Goal: Task Accomplishment & Management: Complete application form

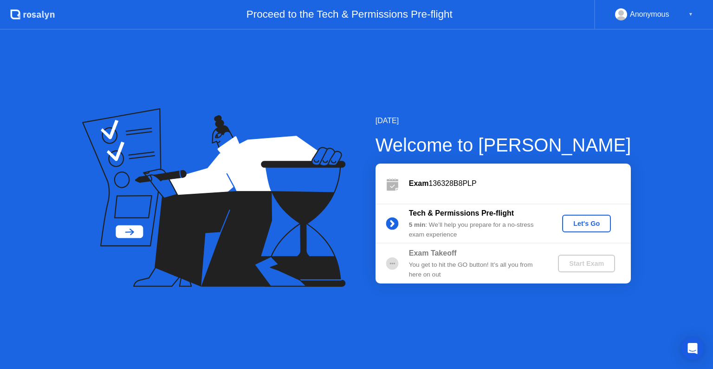
click at [590, 224] on div "Let's Go" at bounding box center [586, 223] width 41 height 7
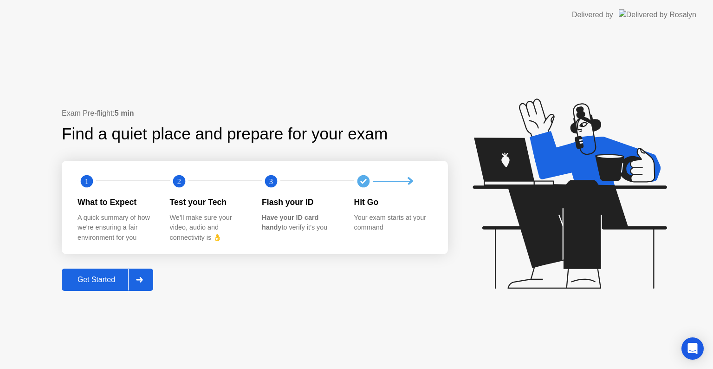
click at [83, 283] on div "Get Started" at bounding box center [97, 279] width 64 height 8
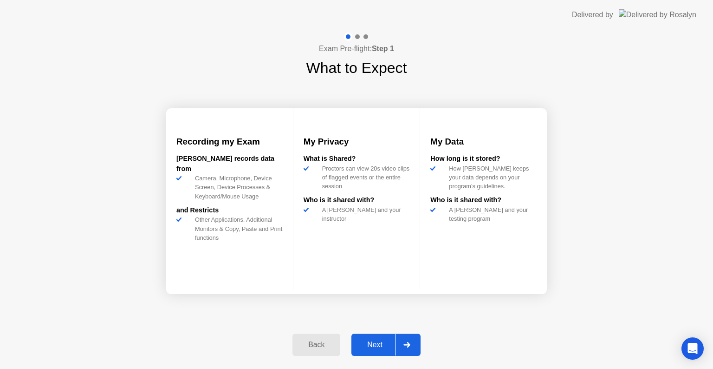
click at [410, 344] on icon at bounding box center [406, 345] width 6 height 6
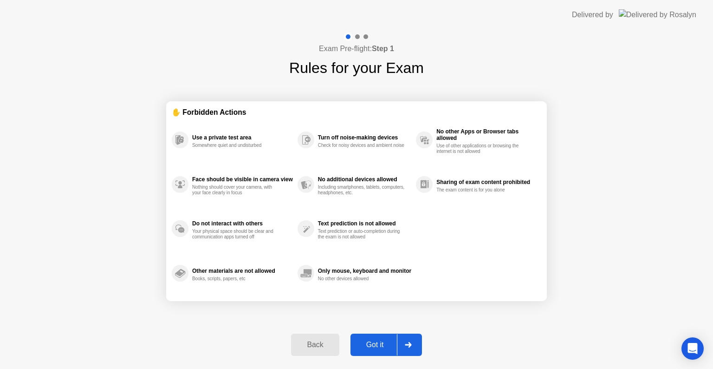
click at [369, 349] on div "Got it" at bounding box center [375, 344] width 44 height 8
select select "Available cameras"
select select "Available speakers"
select select "Available microphones"
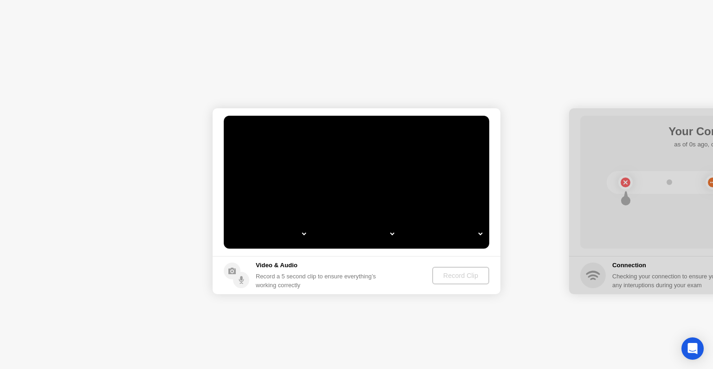
select select "*"
select select "**********"
select select "*******"
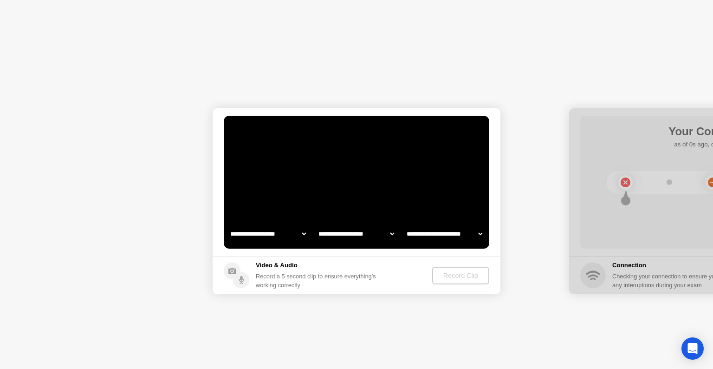
select select "*******"
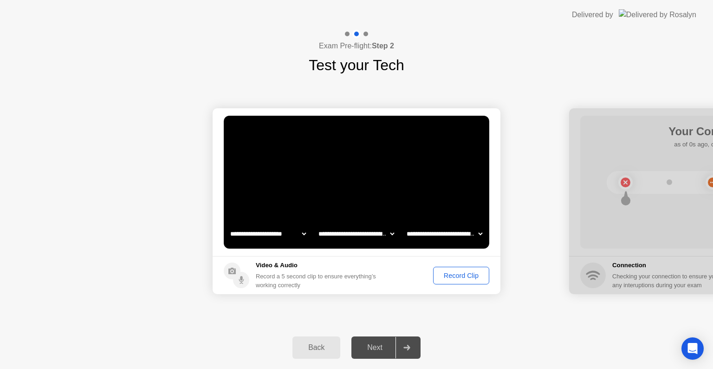
click at [379, 348] on div "Next" at bounding box center [374, 347] width 41 height 8
click at [407, 348] on icon at bounding box center [406, 347] width 7 height 6
click at [356, 343] on div "Next" at bounding box center [374, 347] width 41 height 8
click at [381, 344] on div "Next" at bounding box center [374, 347] width 41 height 8
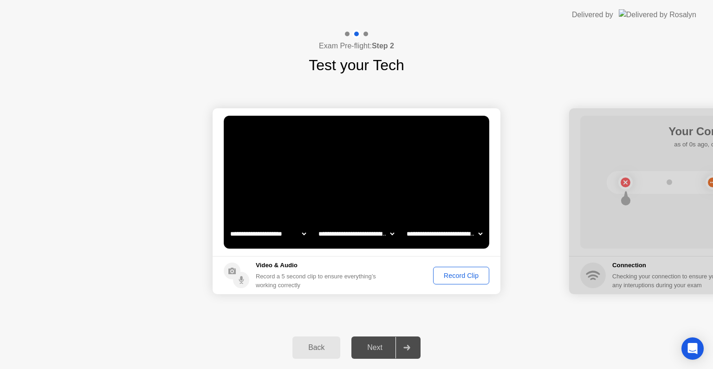
click at [381, 344] on div "Next" at bounding box center [374, 347] width 41 height 8
click at [459, 273] on div "Record Clip" at bounding box center [461, 275] width 50 height 7
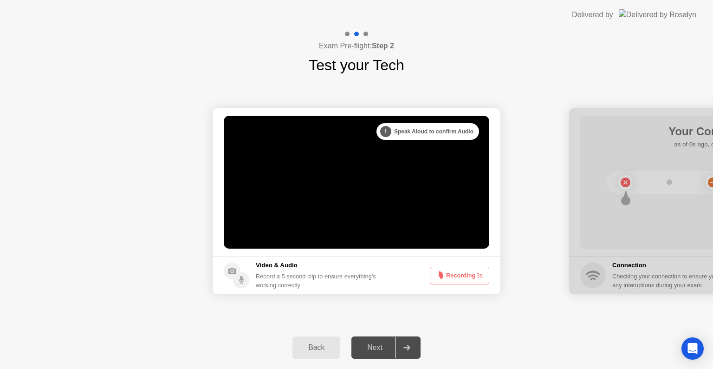
click at [410, 343] on div at bounding box center [406, 347] width 22 height 21
drag, startPoint x: 410, startPoint y: 343, endPoint x: 464, endPoint y: 266, distance: 94.6
click at [464, 266] on div "**********" at bounding box center [356, 199] width 713 height 339
drag, startPoint x: 464, startPoint y: 266, endPoint x: 460, endPoint y: 273, distance: 8.8
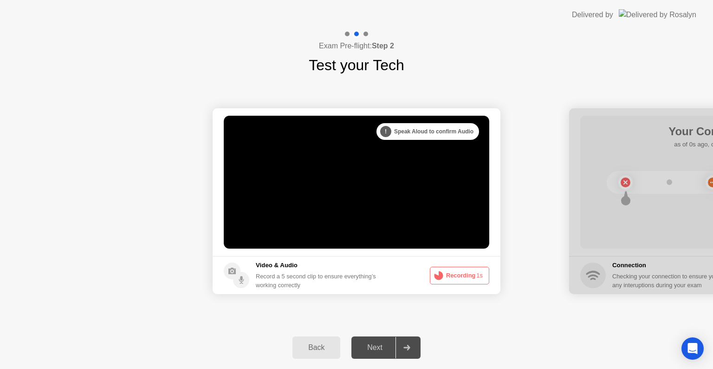
click at [460, 273] on button "Recording 1s" at bounding box center [459, 275] width 59 height 18
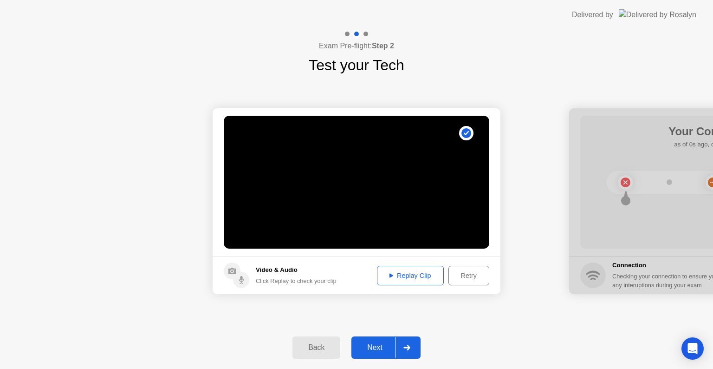
click at [378, 346] on div "Next" at bounding box center [374, 347] width 41 height 8
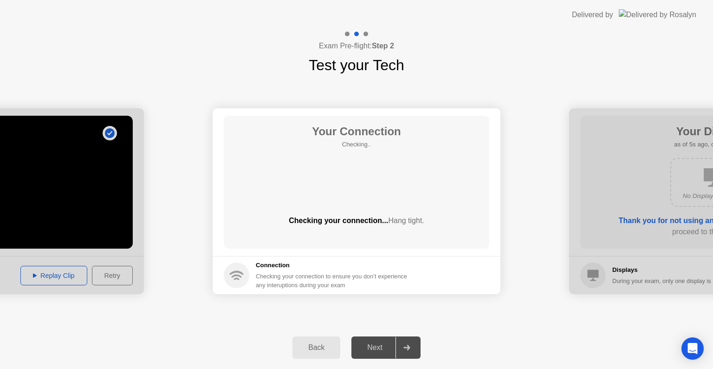
click at [382, 345] on div "Next" at bounding box center [374, 347] width 41 height 8
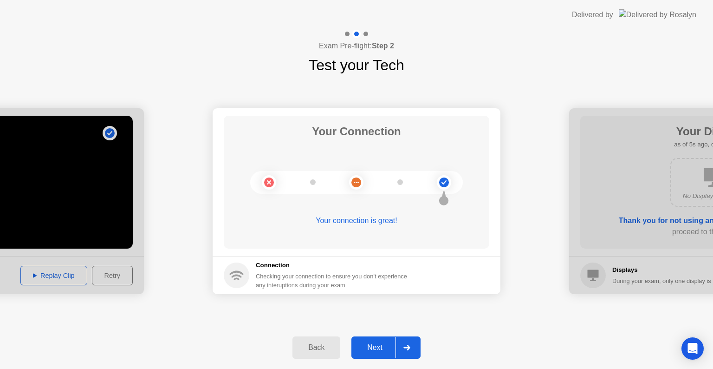
click at [382, 345] on div "Next" at bounding box center [374, 347] width 41 height 8
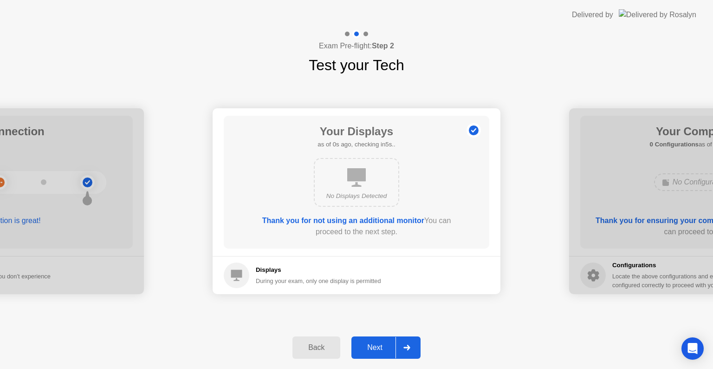
click at [374, 343] on div "Next" at bounding box center [374, 347] width 41 height 8
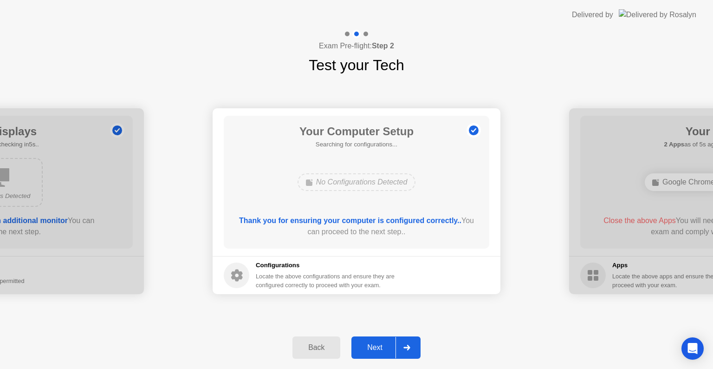
click at [373, 343] on div "Next" at bounding box center [374, 347] width 41 height 8
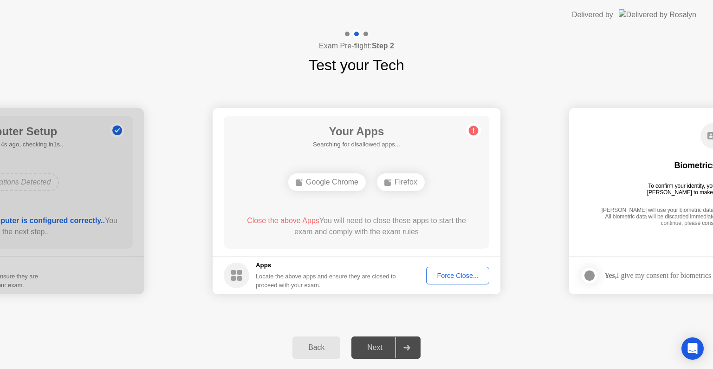
click at [446, 275] on div "Force Close..." at bounding box center [457, 275] width 57 height 7
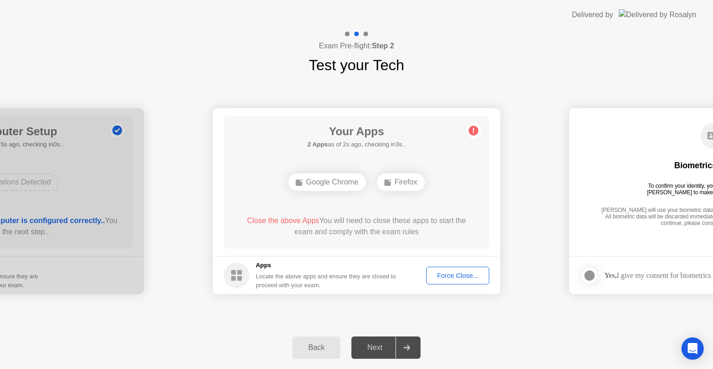
click at [379, 344] on div "Next" at bounding box center [374, 347] width 41 height 8
click at [440, 276] on div "Force Close..." at bounding box center [457, 275] width 57 height 7
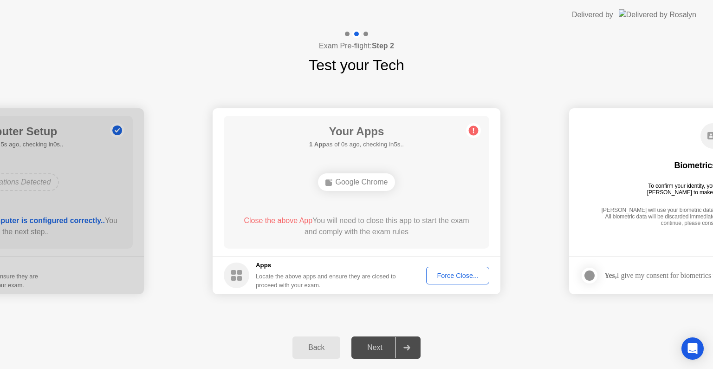
click at [403, 341] on div at bounding box center [406, 347] width 22 height 21
click at [447, 280] on button "Force Close..." at bounding box center [457, 275] width 63 height 18
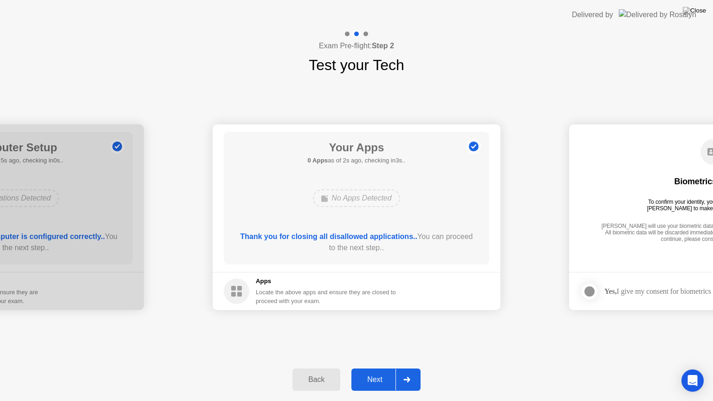
click at [382, 368] on div "Next" at bounding box center [374, 380] width 41 height 8
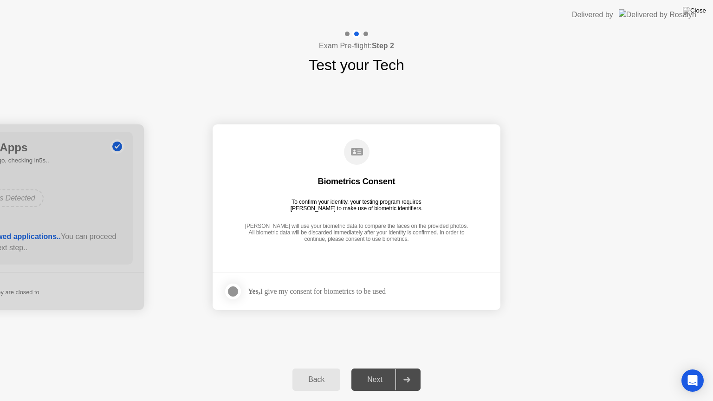
click at [235, 289] on div at bounding box center [232, 291] width 11 height 11
click at [381, 368] on div "Next" at bounding box center [374, 380] width 41 height 8
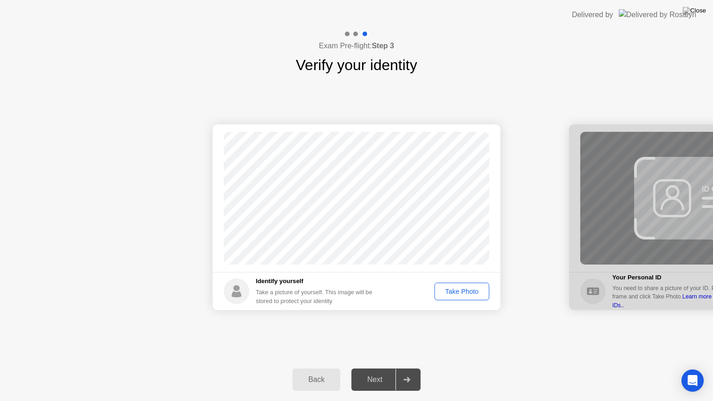
click at [460, 292] on div "Take Photo" at bounding box center [462, 291] width 48 height 7
click at [384, 368] on div "Next" at bounding box center [374, 380] width 41 height 8
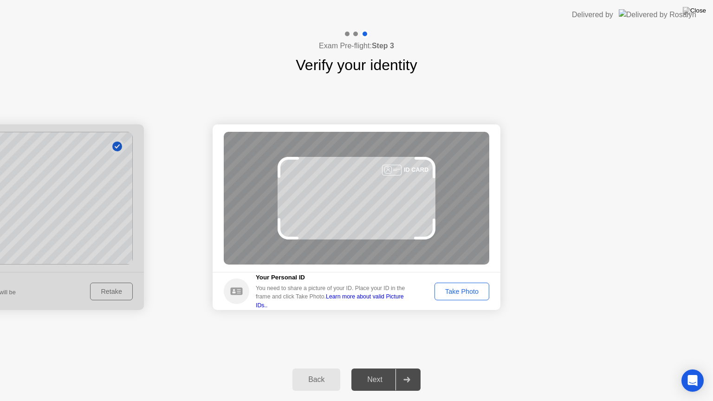
click at [409, 368] on div at bounding box center [406, 379] width 22 height 21
click at [454, 292] on div "Take Photo" at bounding box center [462, 291] width 48 height 7
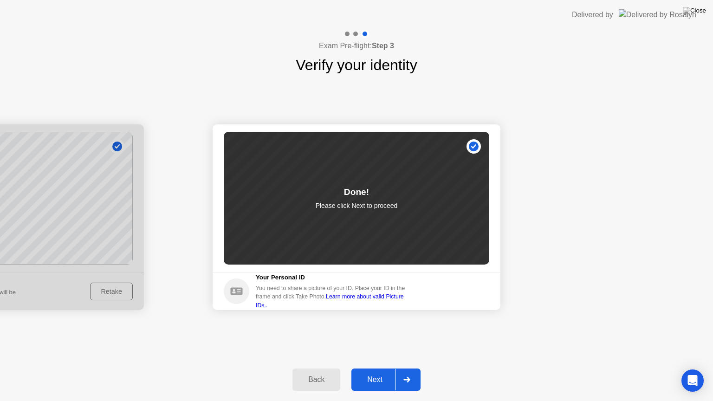
click at [383, 368] on div "Next" at bounding box center [374, 380] width 41 height 8
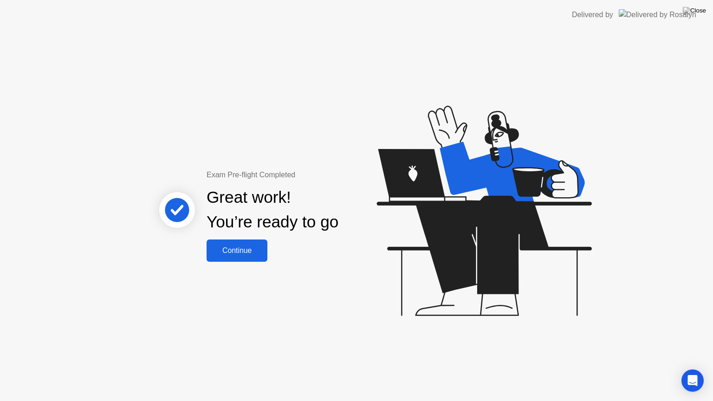
click at [233, 253] on div "Continue" at bounding box center [236, 250] width 55 height 8
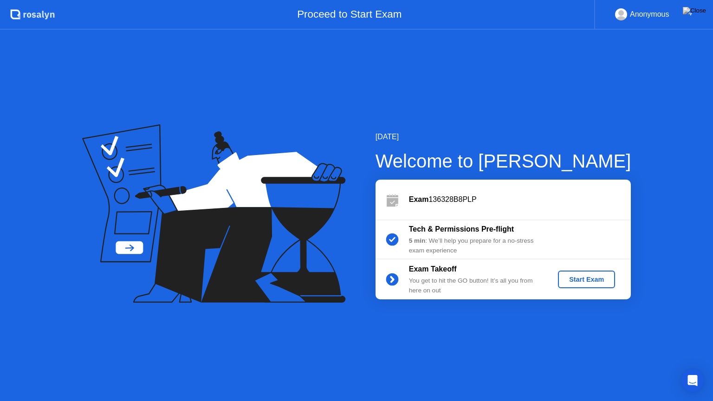
click at [585, 279] on div "Start Exam" at bounding box center [587, 279] width 50 height 7
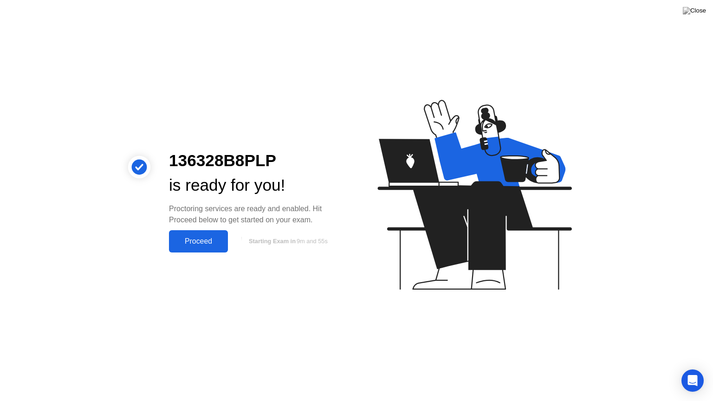
click at [196, 244] on div "Proceed" at bounding box center [198, 241] width 53 height 8
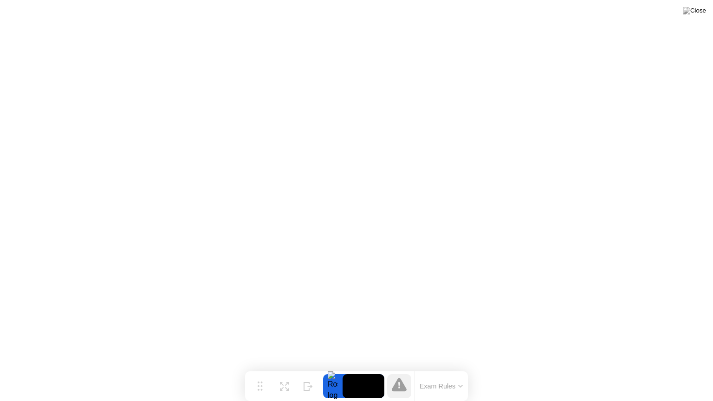
click at [424, 368] on button "Exam Rules" at bounding box center [441, 386] width 49 height 8
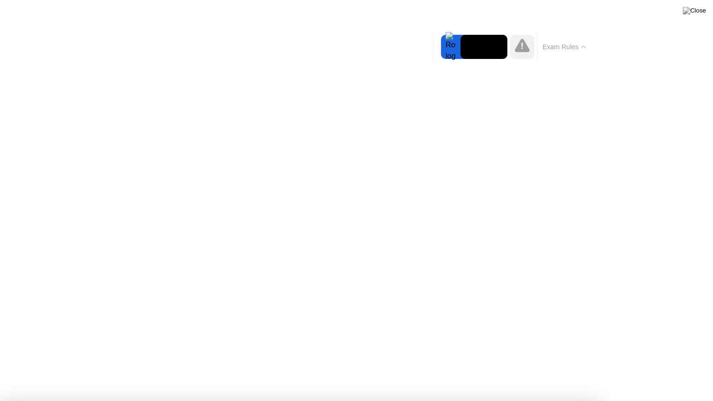
click at [474, 46] on video at bounding box center [483, 47] width 47 height 24
click at [559, 45] on button "Exam Rules" at bounding box center [564, 47] width 49 height 8
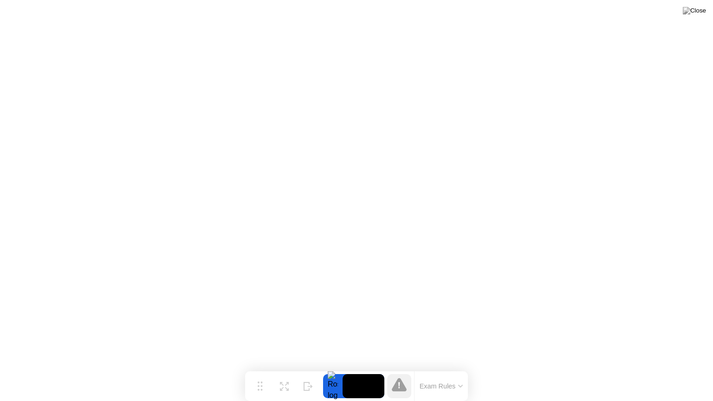
click at [406, 368] on icon at bounding box center [399, 384] width 15 height 13
click at [434, 368] on button "Exam Rules" at bounding box center [441, 386] width 49 height 8
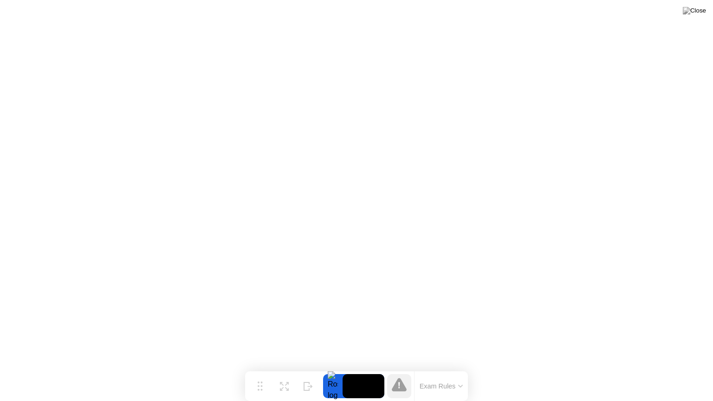
click at [325, 368] on div at bounding box center [332, 386] width 19 height 24
click at [329, 368] on div at bounding box center [332, 386] width 19 height 24
click at [365, 368] on video at bounding box center [364, 386] width 42 height 24
click at [364, 368] on video at bounding box center [364, 386] width 42 height 24
click at [366, 368] on video at bounding box center [364, 386] width 42 height 24
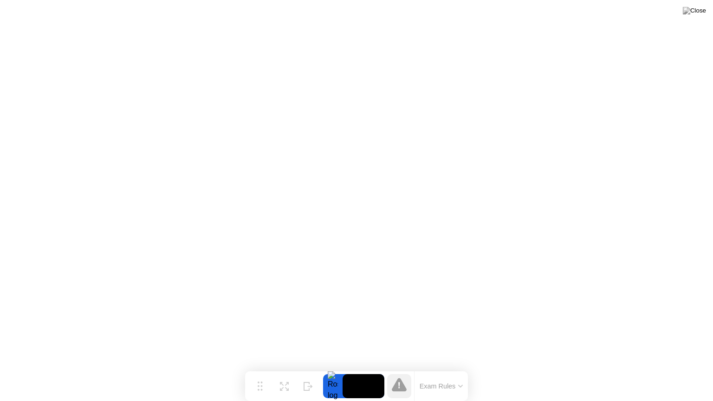
click at [325, 368] on div at bounding box center [332, 386] width 19 height 24
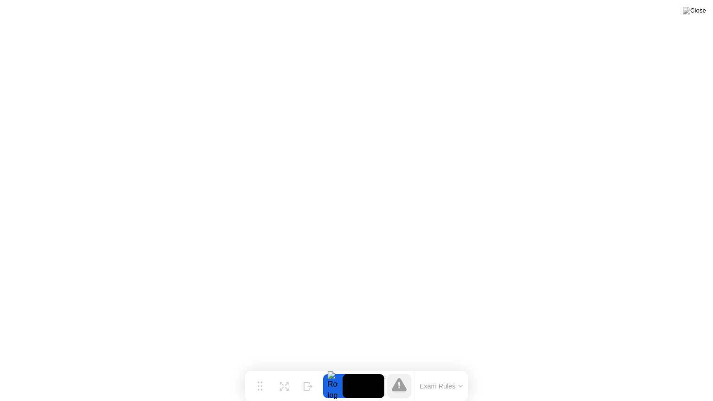
click at [362, 368] on video at bounding box center [364, 386] width 42 height 24
